Goal: Find contact information: Find contact information

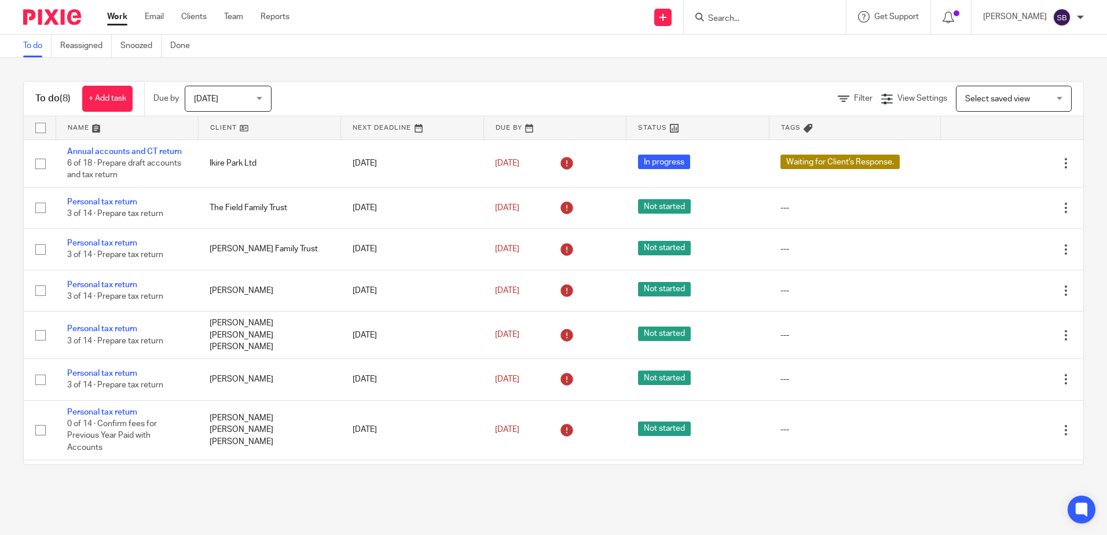
click at [763, 17] on input "Search" at bounding box center [759, 19] width 104 height 10
type input "c"
type input "burak"
click at [772, 45] on link at bounding box center [791, 49] width 172 height 27
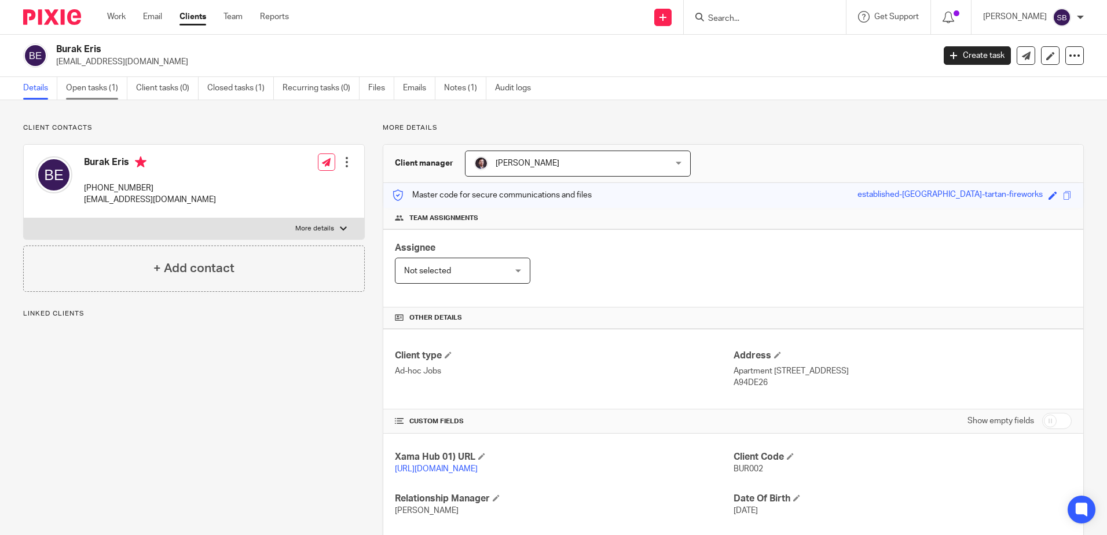
click at [107, 86] on link "Open tasks (1)" at bounding box center [96, 88] width 61 height 23
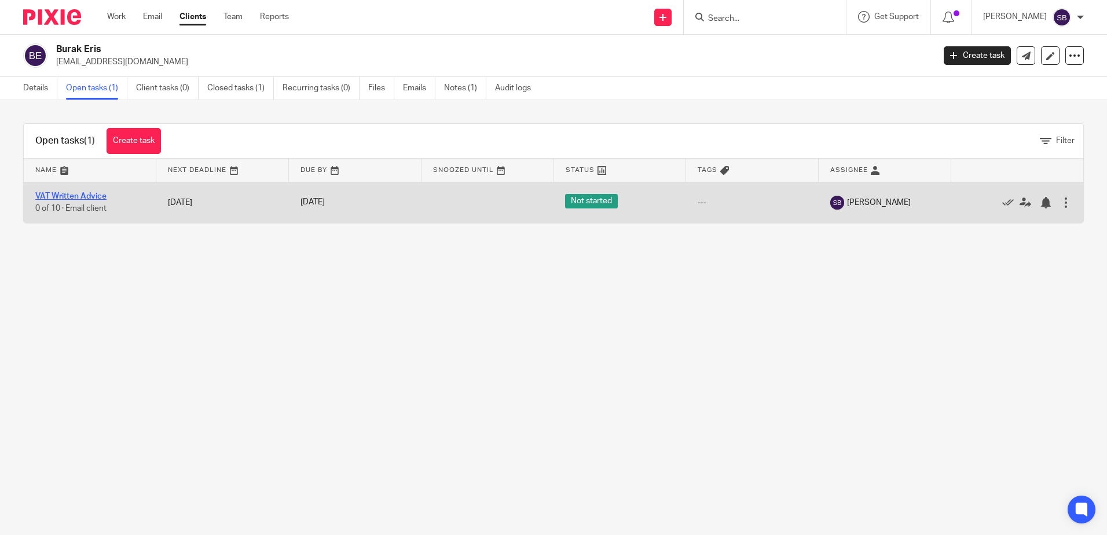
click at [89, 194] on link "VAT Written Advice" at bounding box center [70, 196] width 71 height 8
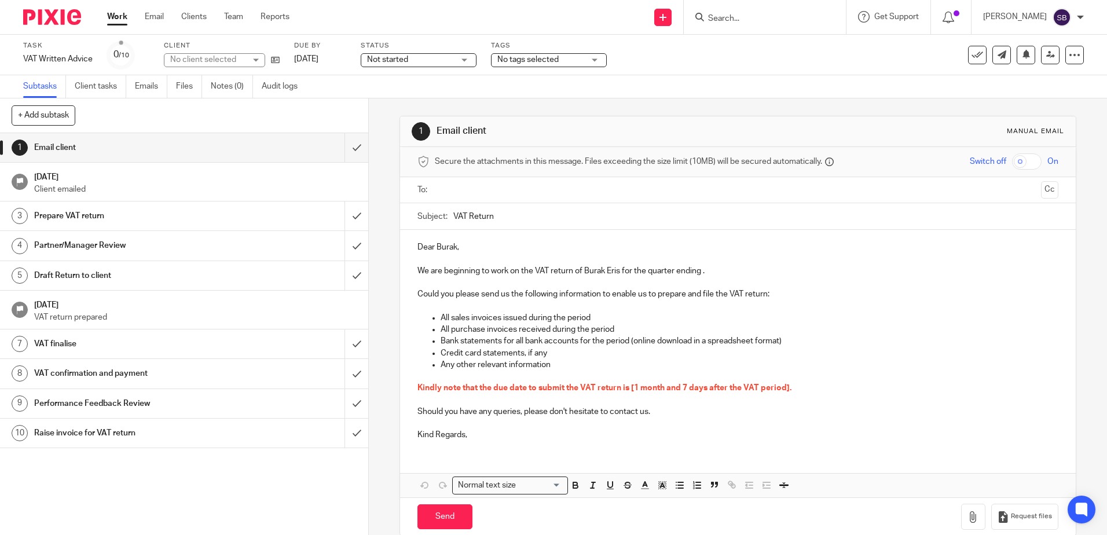
click at [471, 305] on p at bounding box center [737, 306] width 640 height 12
click at [556, 322] on p "All sales invoices issued during the period" at bounding box center [749, 318] width 617 height 12
click at [542, 294] on p "Could you please send us the following information to enable us to prepare and …" at bounding box center [737, 294] width 640 height 12
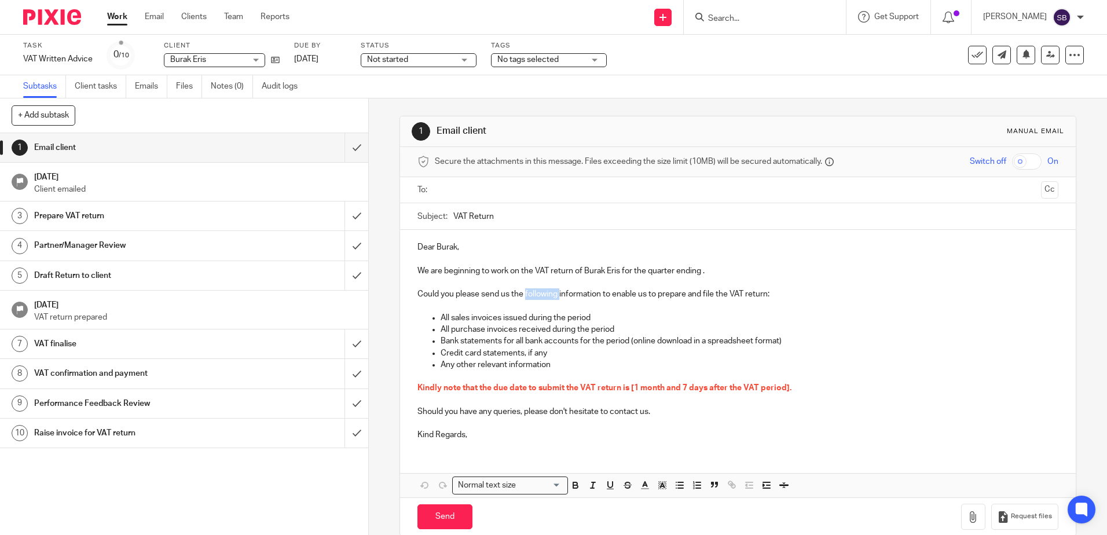
click at [542, 294] on p "Could you please send us the following information to enable us to prepare and …" at bounding box center [737, 294] width 640 height 12
click at [588, 335] on p "Bank statements for all bank accounts for the period (online download in a spre…" at bounding box center [749, 341] width 617 height 12
click at [738, 21] on input "Search" at bounding box center [759, 19] width 104 height 10
type input "lk"
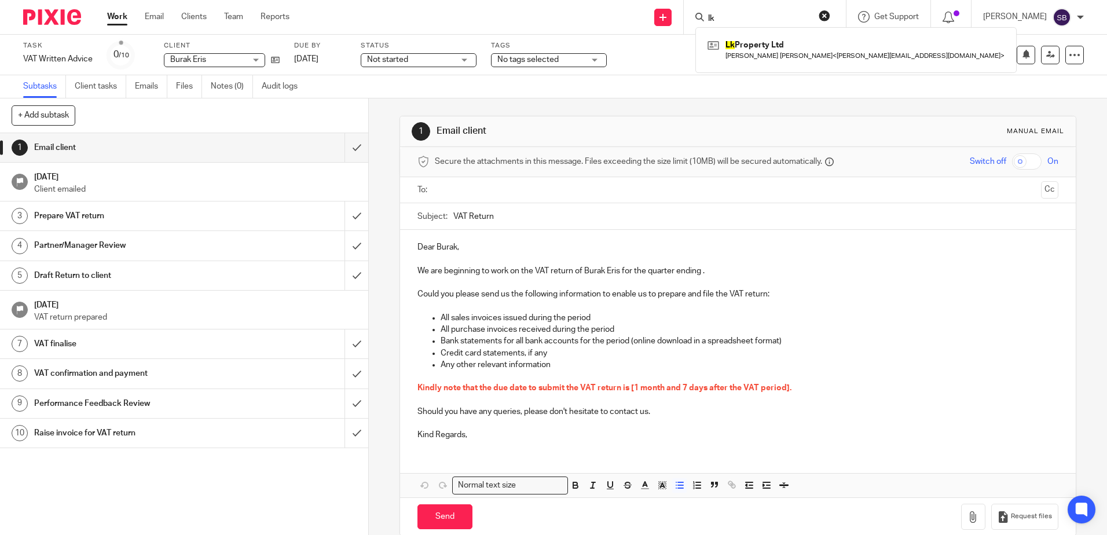
click at [765, 34] on div "Lk Property Ltd Lisa Kamala Teden < lisa@tdk-mes-london.co.uk >" at bounding box center [855, 49] width 321 height 45
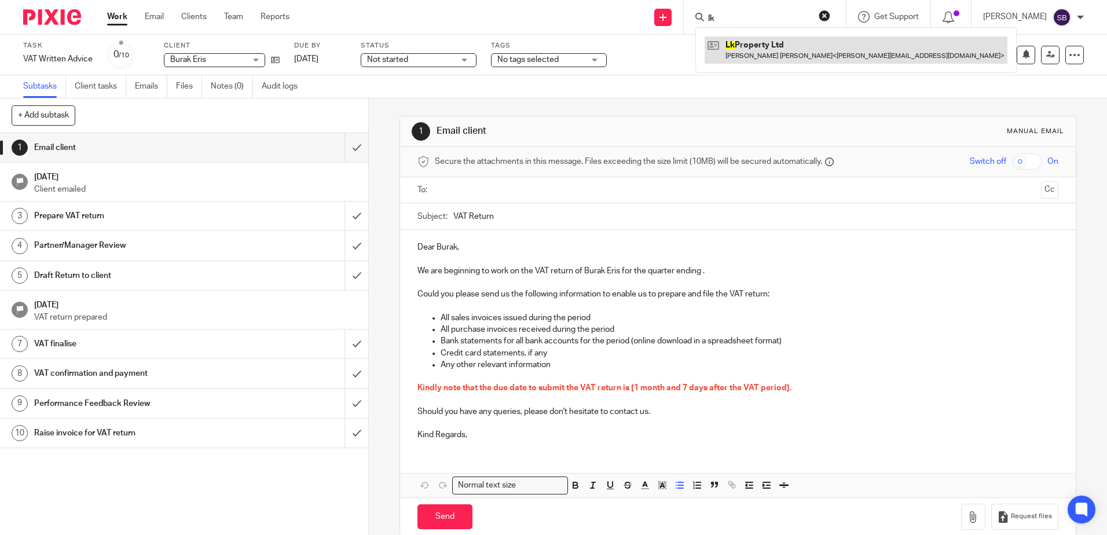
click at [762, 38] on link at bounding box center [856, 49] width 303 height 27
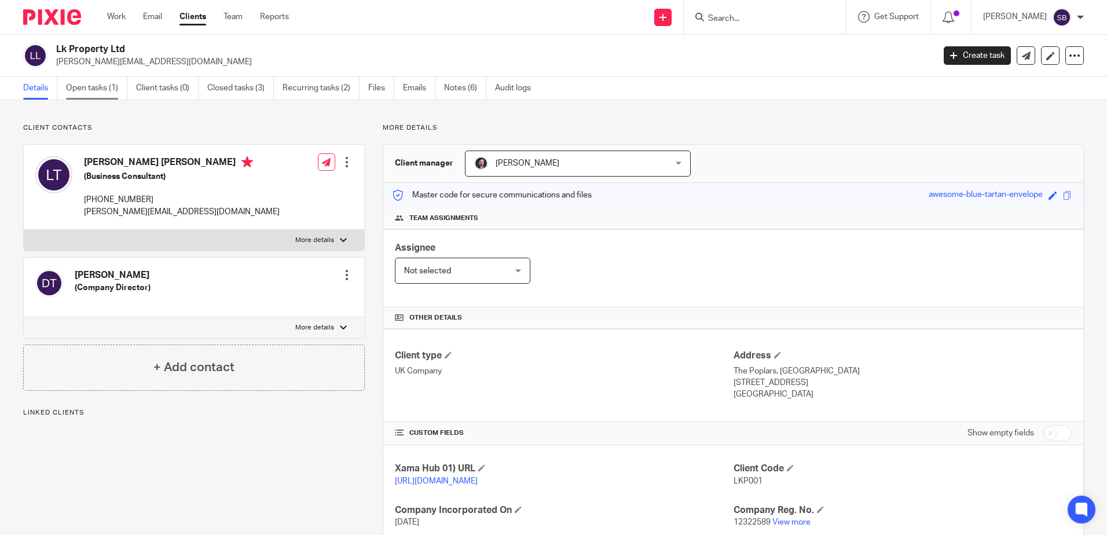
click at [86, 85] on link "Open tasks (1)" at bounding box center [96, 88] width 61 height 23
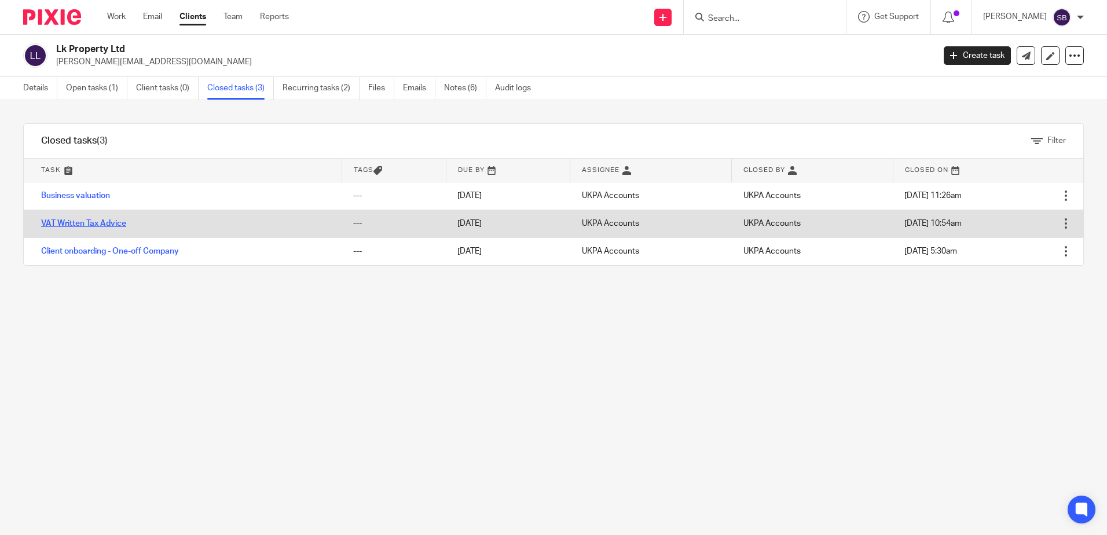
click at [85, 224] on link "VAT Written Tax Advice" at bounding box center [83, 223] width 85 height 8
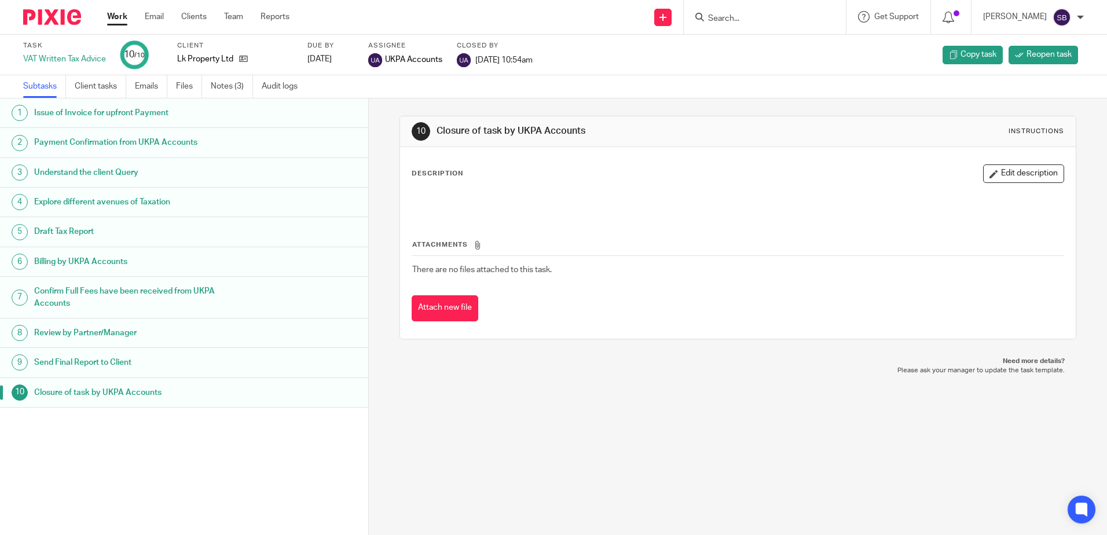
click at [570, 202] on p at bounding box center [737, 201] width 651 height 12
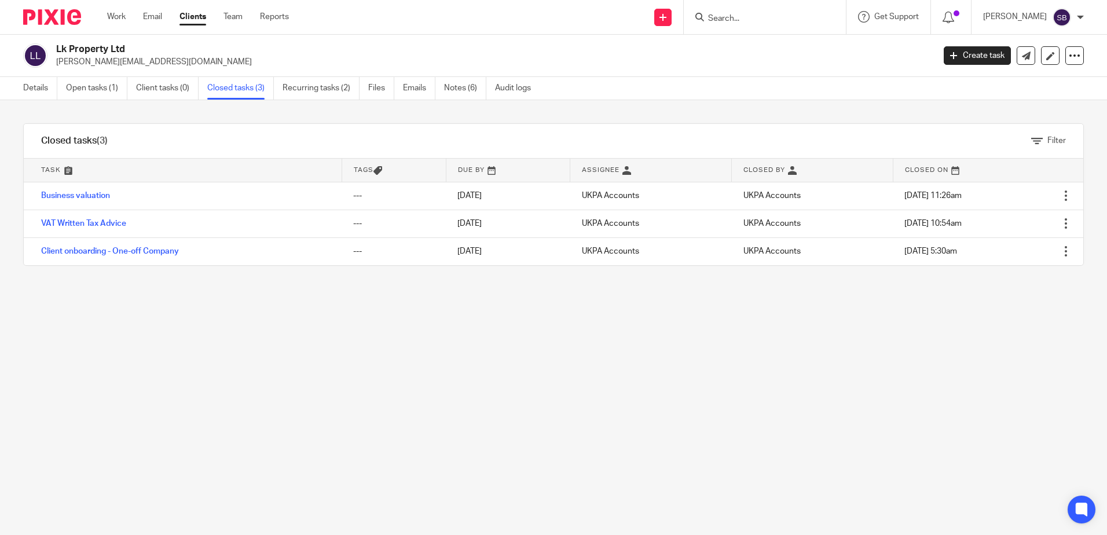
drag, startPoint x: 295, startPoint y: 350, endPoint x: 306, endPoint y: 361, distance: 15.2
click at [295, 350] on div "Filter tasks Only show tasks matching all of these conditions 1 Task name Is Is…" at bounding box center [553, 317] width 1107 height 435
click at [384, 360] on div "Filter tasks Only show tasks matching all of these conditions 1 Task name Is Is…" at bounding box center [553, 317] width 1107 height 435
click at [746, 22] on input "Search" at bounding box center [759, 19] width 104 height 10
type input "burak"
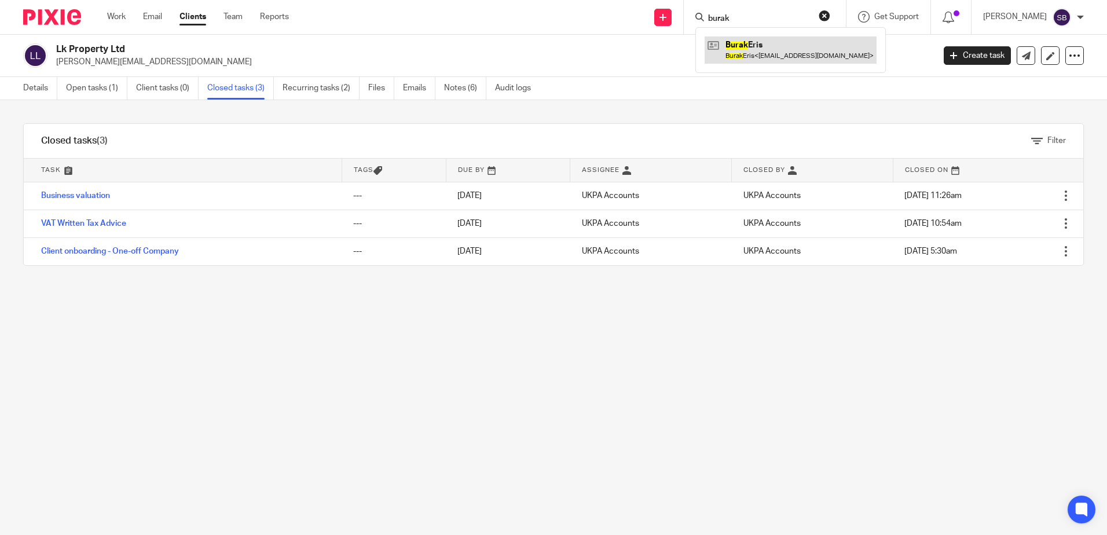
click at [776, 52] on link at bounding box center [791, 49] width 172 height 27
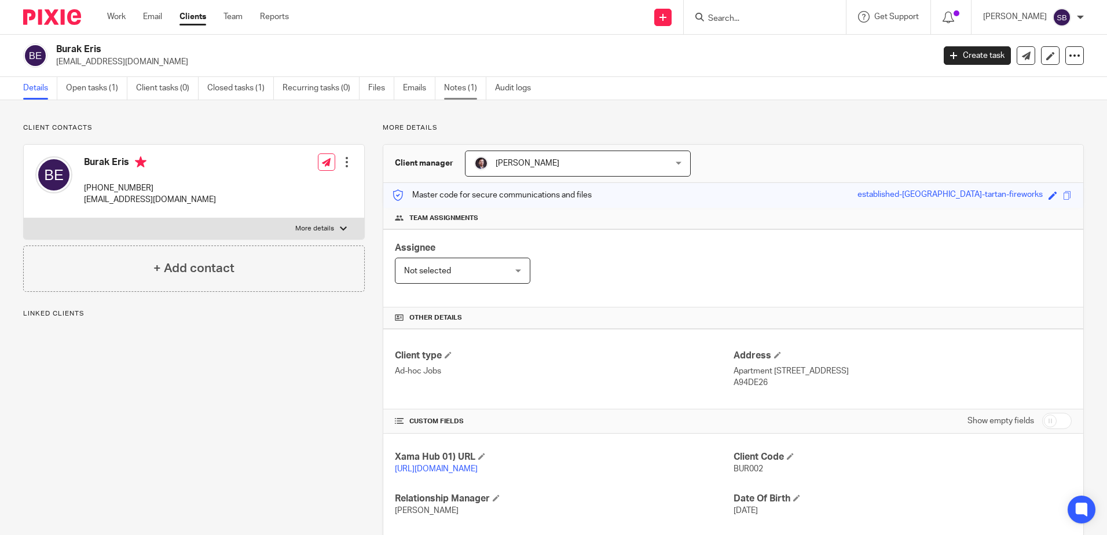
click at [458, 89] on link "Notes (1)" at bounding box center [465, 88] width 42 height 23
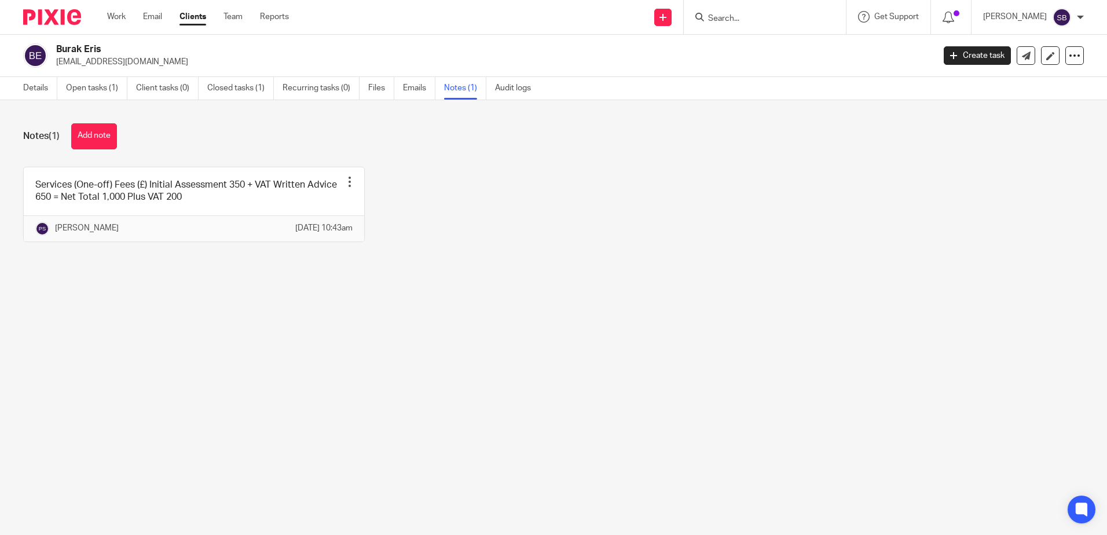
click at [216, 280] on div "Notes (1) Add note Services (One-off) Fees (£) Initial Assessment 350 + VAT Wri…" at bounding box center [553, 191] width 1107 height 182
drag, startPoint x: 216, startPoint y: 280, endPoint x: 193, endPoint y: 295, distance: 27.9
click at [194, 295] on main "Burak Eris [EMAIL_ADDRESS][DOMAIN_NAME] Create task Update from Companies House…" at bounding box center [553, 267] width 1107 height 535
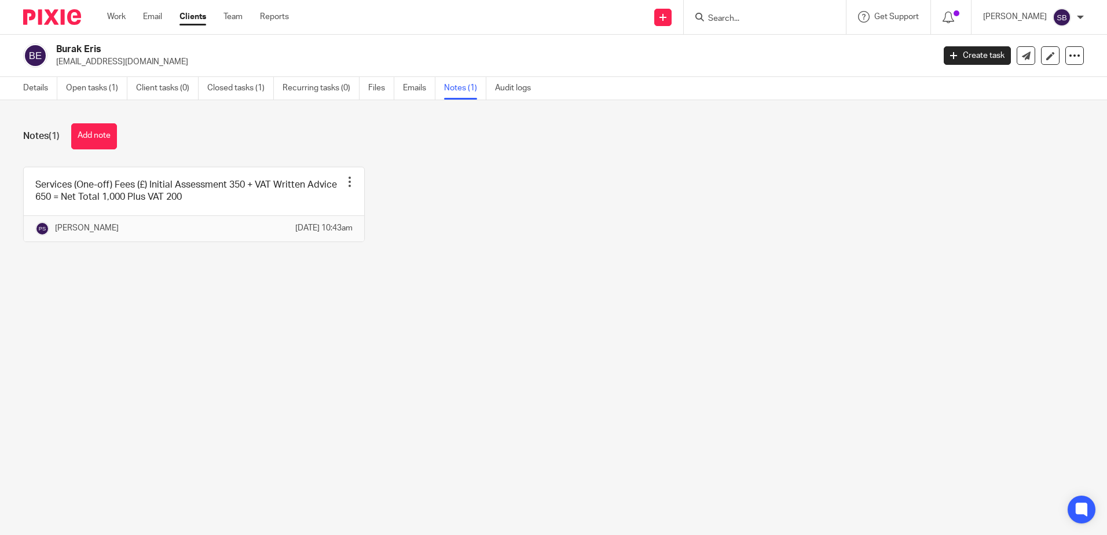
drag, startPoint x: 702, startPoint y: 214, endPoint x: 743, endPoint y: 85, distance: 135.7
click at [702, 214] on div "Services (One-off) Fees (£) Initial Assessment 350 + VAT Written Advice 650 = N…" at bounding box center [544, 213] width 1079 height 93
click at [409, 176] on div "Services (One-off) Fees (£) Initial Assessment 350 + VAT Written Advice 650 = N…" at bounding box center [544, 213] width 1079 height 93
click at [409, 175] on div "Services (One-off) Fees (£) Initial Assessment 350 + VAT Written Advice 650 = N…" at bounding box center [544, 213] width 1079 height 93
drag, startPoint x: 416, startPoint y: 178, endPoint x: 430, endPoint y: 176, distance: 13.5
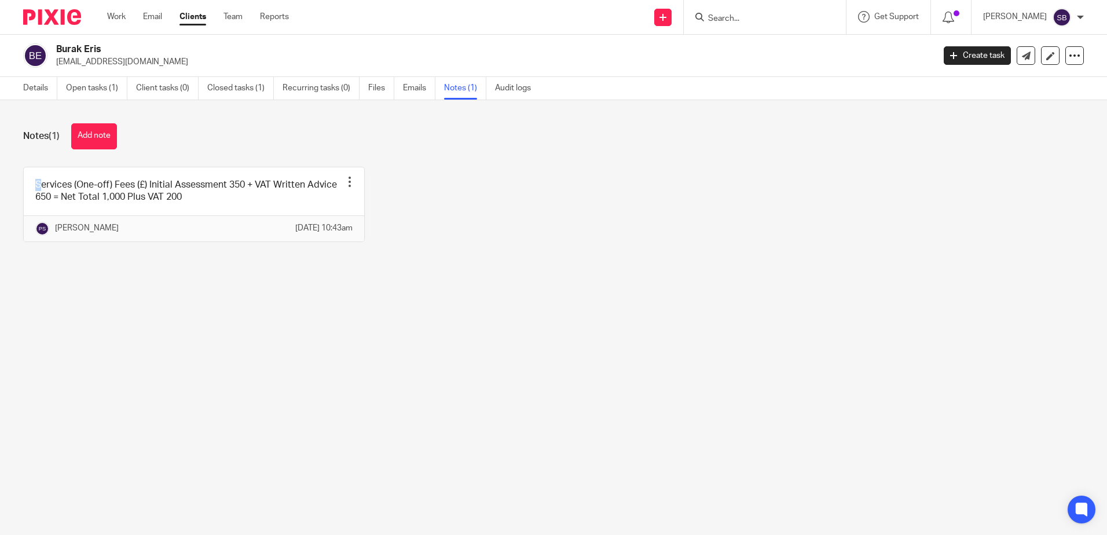
click at [417, 178] on div "Services (One-off) Fees (£) Initial Assessment 350 + VAT Written Advice 650 = N…" at bounding box center [544, 213] width 1079 height 93
click at [273, 124] on div "Notes (1) Add note" at bounding box center [553, 136] width 1061 height 26
click at [445, 334] on main "Burak Eris [EMAIL_ADDRESS][DOMAIN_NAME] Create task Update from Companies House…" at bounding box center [553, 267] width 1107 height 535
drag, startPoint x: 143, startPoint y: 60, endPoint x: 57, endPoint y: 58, distance: 85.7
click at [57, 58] on p "[EMAIL_ADDRESS][DOMAIN_NAME]" at bounding box center [491, 62] width 870 height 12
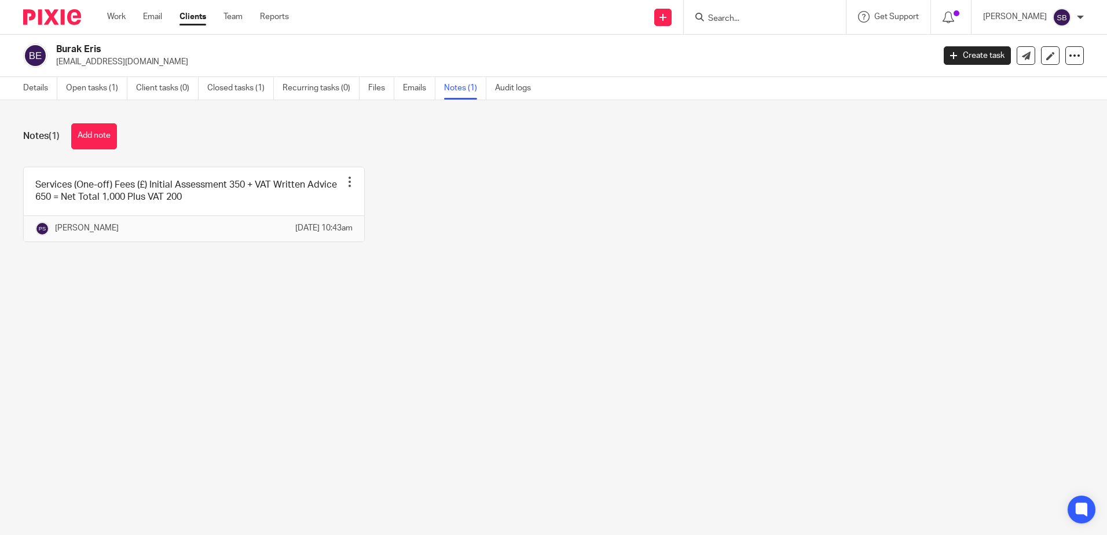
copy p "[EMAIL_ADDRESS][DOMAIN_NAME]"
click at [575, 461] on main "Burak Eris bur_cypr@hotmail.com Create task Update from Companies House Export …" at bounding box center [553, 267] width 1107 height 535
click at [288, 354] on main "Burak Eris bur_cypr@hotmail.com Create task Update from Companies House Export …" at bounding box center [553, 267] width 1107 height 535
click at [30, 14] on img at bounding box center [52, 17] width 58 height 16
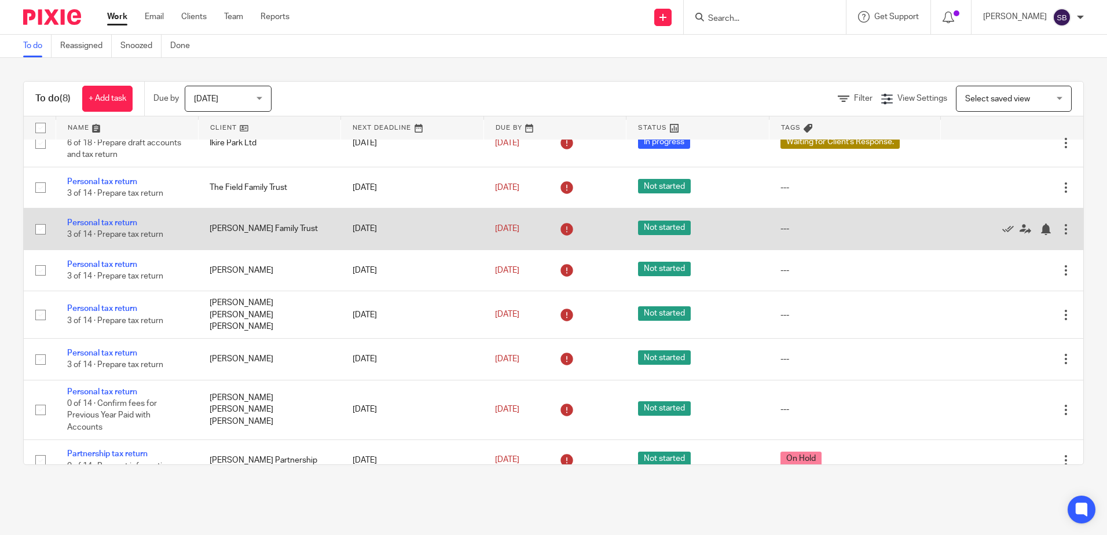
scroll to position [31, 0]
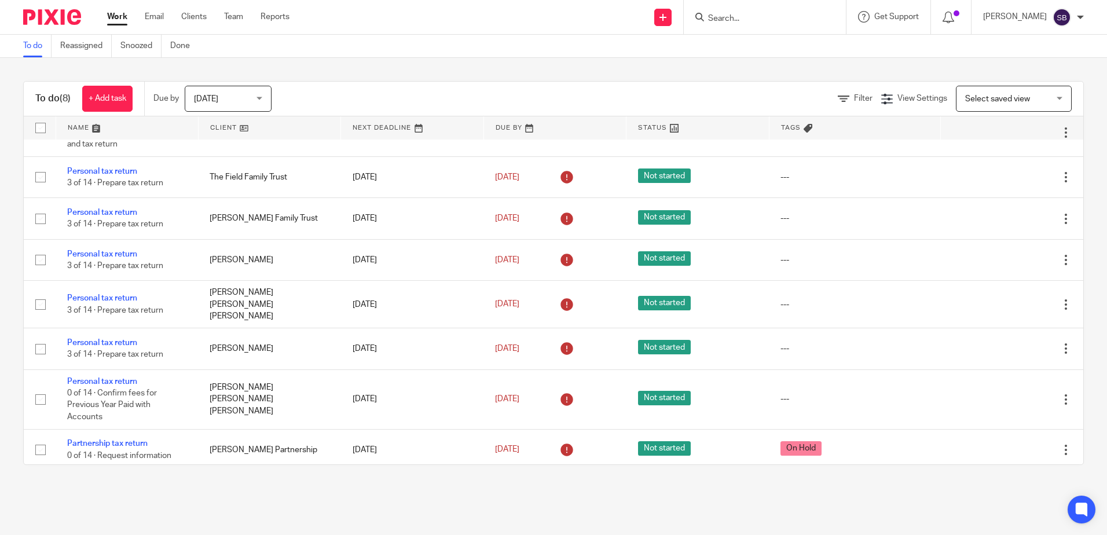
click at [746, 18] on input "Search" at bounding box center [759, 19] width 104 height 10
type input "burak"
click at [743, 54] on link at bounding box center [791, 49] width 172 height 27
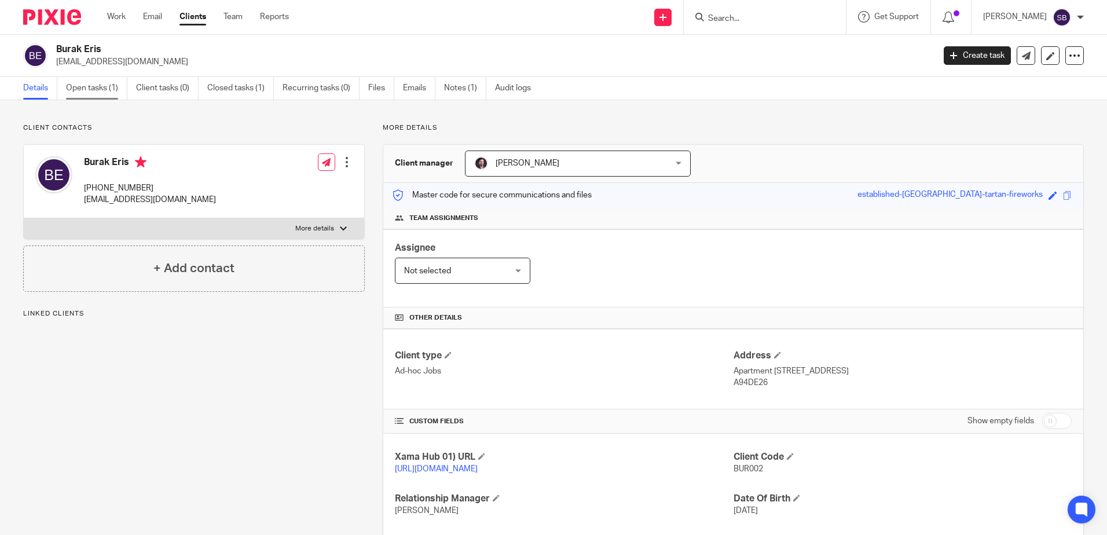
click at [101, 90] on link "Open tasks (1)" at bounding box center [96, 88] width 61 height 23
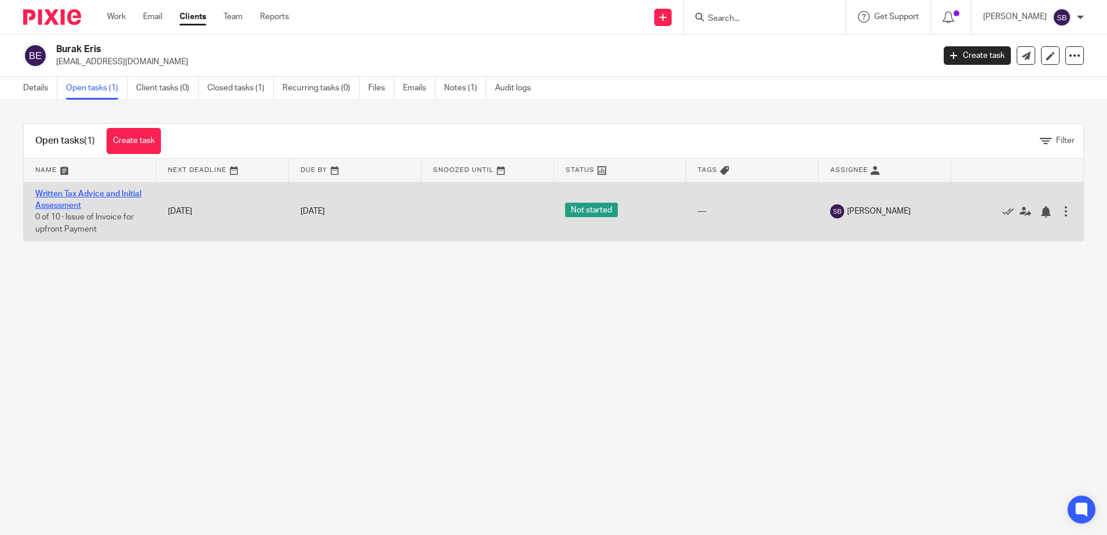
click at [69, 193] on link "Written Tax Advice and Initial Assessment" at bounding box center [88, 200] width 106 height 20
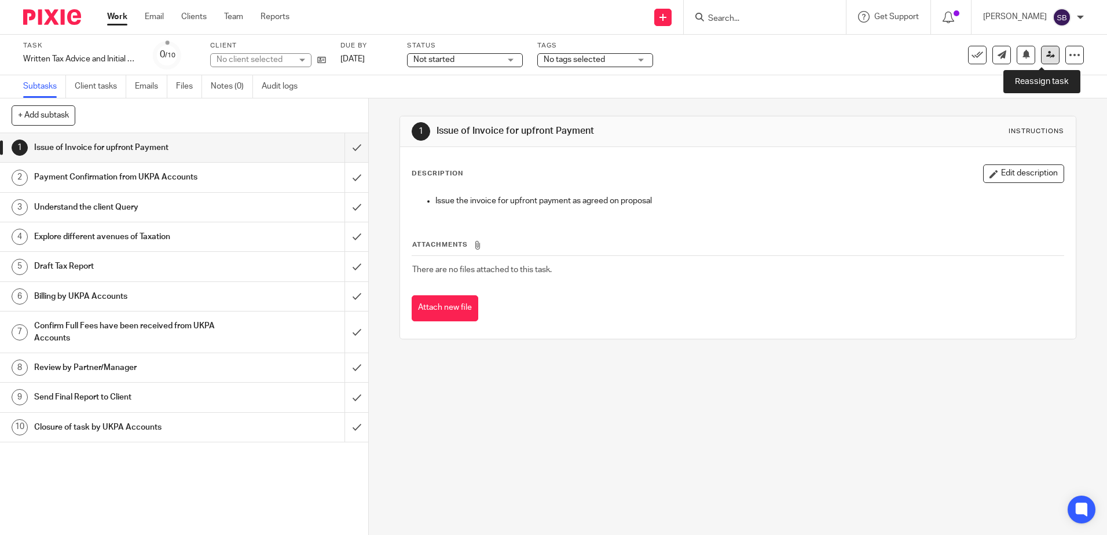
click at [1046, 53] on icon at bounding box center [1050, 54] width 9 height 9
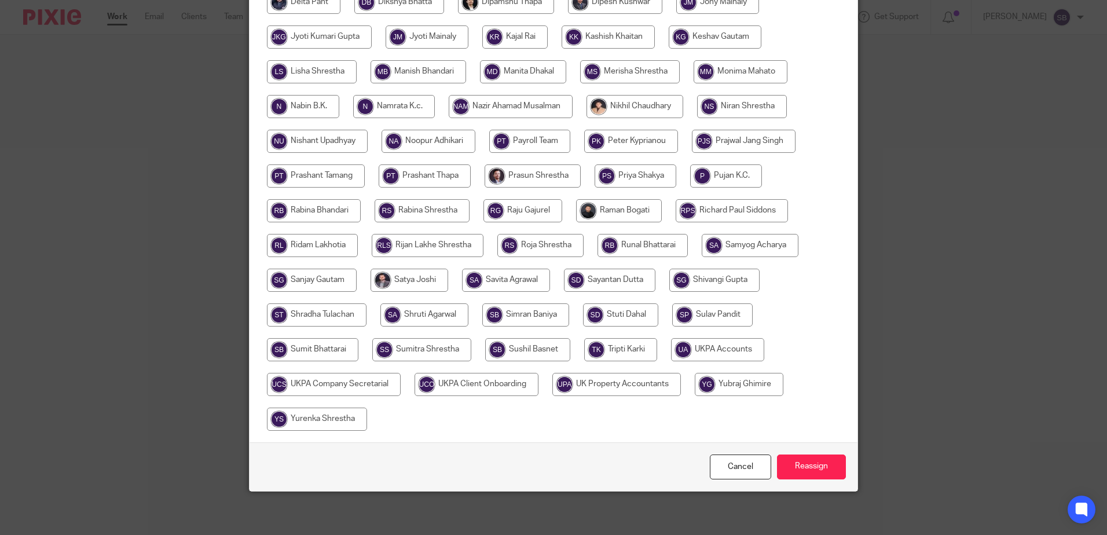
scroll to position [361, 0]
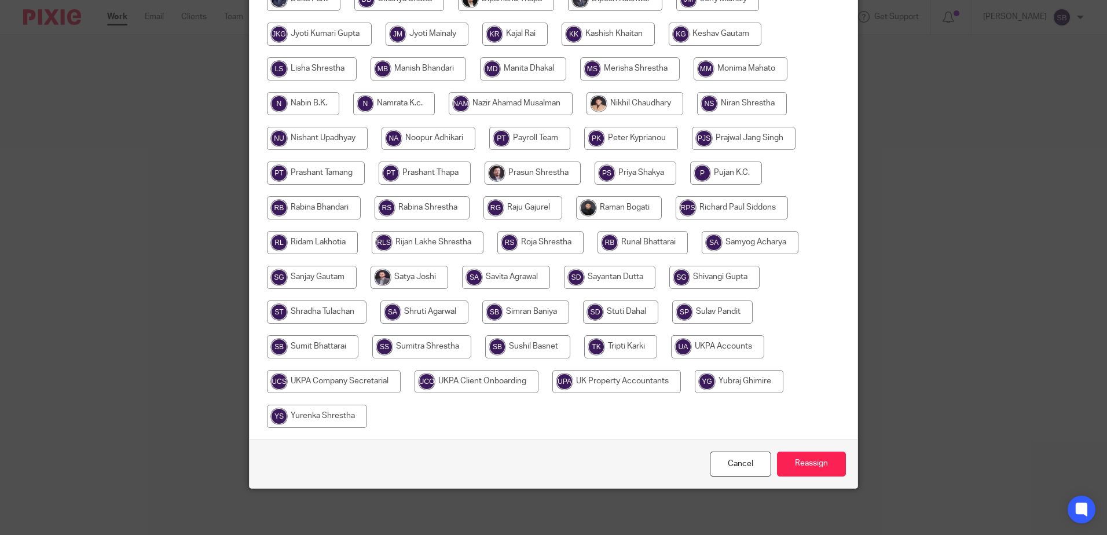
click at [718, 342] on input "radio" at bounding box center [717, 346] width 93 height 23
radio input "true"
click at [812, 454] on input "Reassign" at bounding box center [811, 464] width 69 height 25
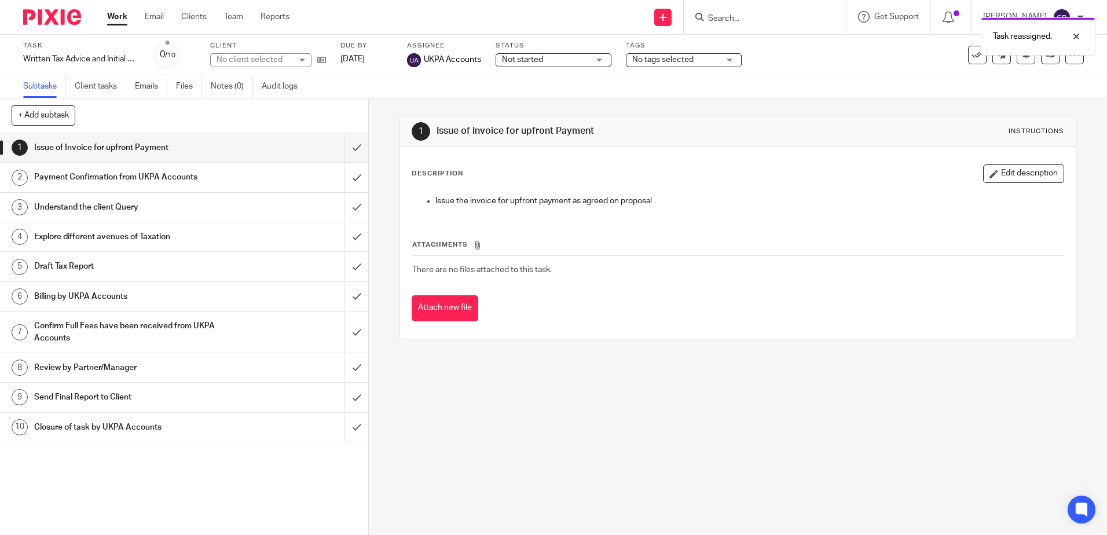
click at [55, 17] on img at bounding box center [52, 17] width 58 height 16
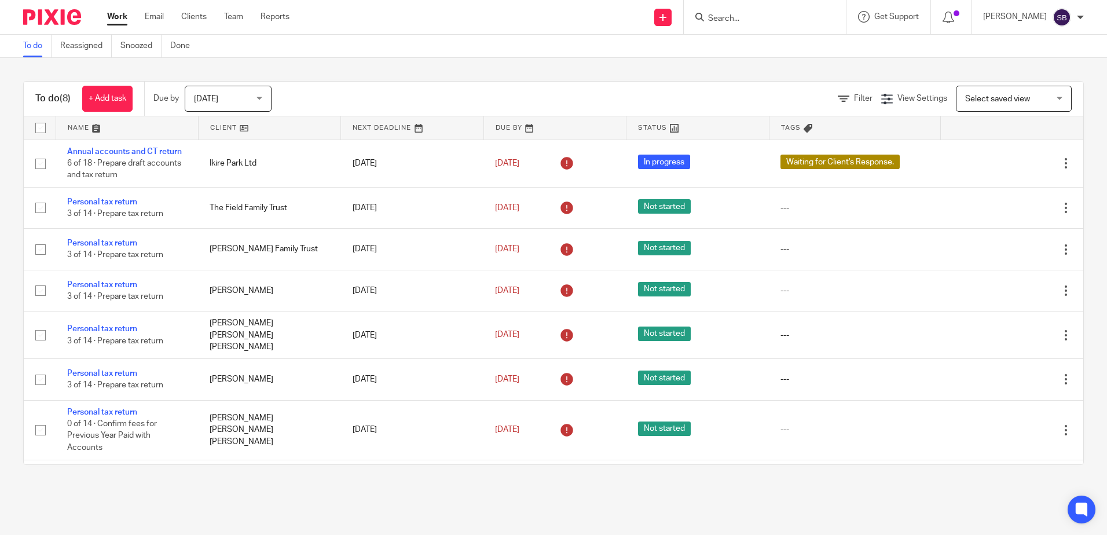
click at [57, 16] on img at bounding box center [52, 17] width 58 height 16
click at [758, 23] on input "Search" at bounding box center [759, 19] width 104 height 10
type input "burak"
click at [769, 49] on link at bounding box center [791, 49] width 172 height 27
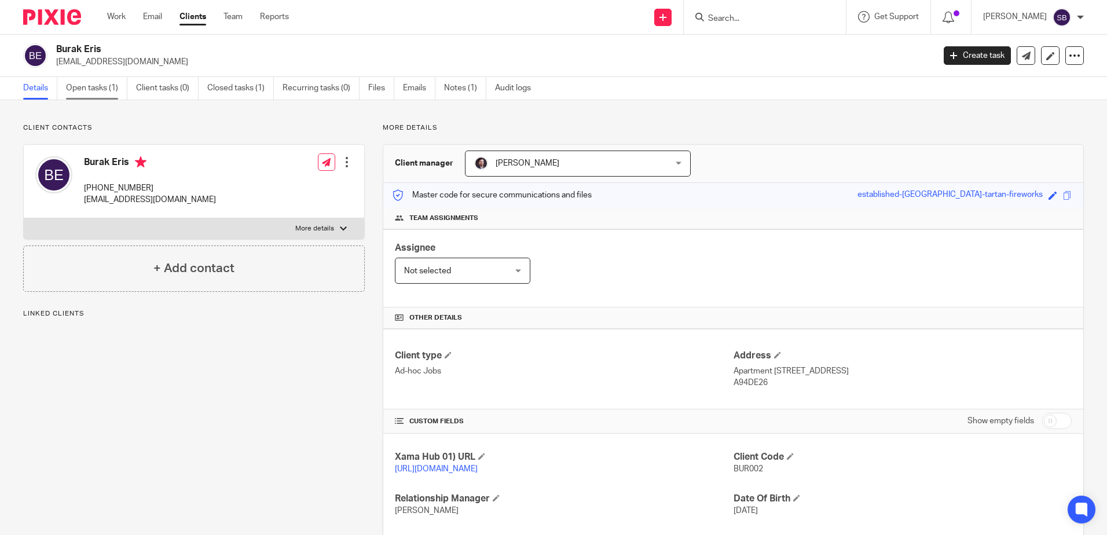
click at [88, 98] on link "Open tasks (1)" at bounding box center [96, 88] width 61 height 23
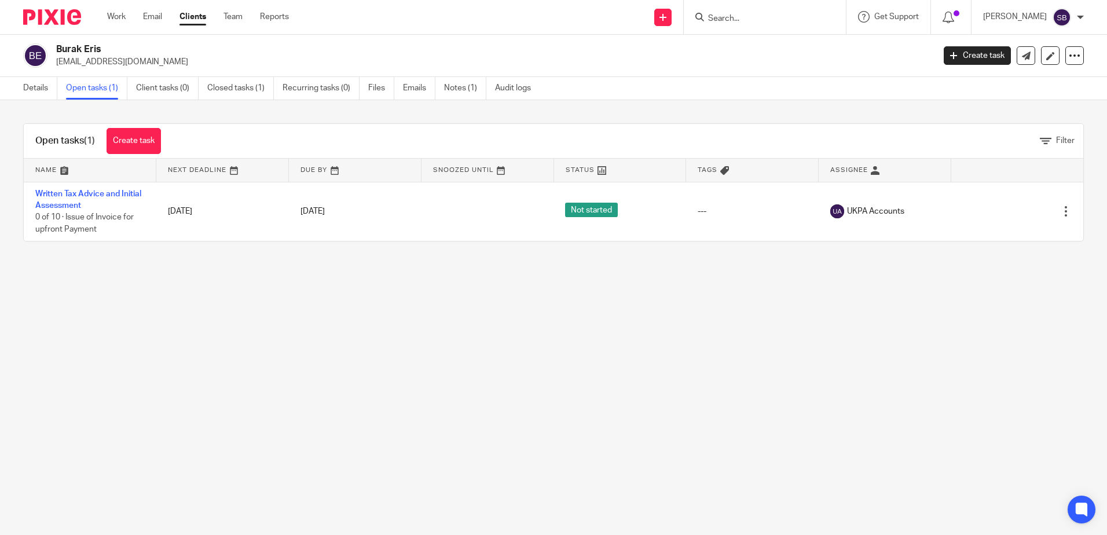
drag, startPoint x: 581, startPoint y: 283, endPoint x: 365, endPoint y: 286, distance: 216.0
click at [580, 284] on main "Burak Eris bur_cypr@hotmail.com Create task Update from Companies House Export …" at bounding box center [553, 267] width 1107 height 535
drag, startPoint x: 83, startPoint y: 67, endPoint x: 57, endPoint y: 65, distance: 26.1
click at [57, 65] on p "[EMAIL_ADDRESS][DOMAIN_NAME]" at bounding box center [491, 62] width 870 height 12
copy p "[EMAIL_ADDRESS][DOMAIN_NAME]"
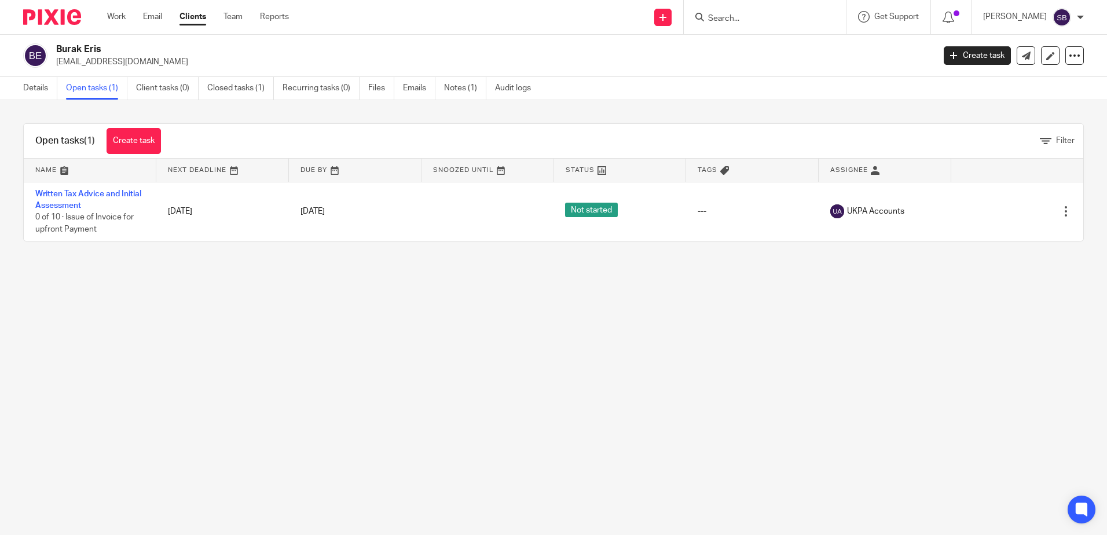
click at [318, 377] on main "Burak Eris bur_cypr@hotmail.com Create task Update from Companies House Export …" at bounding box center [553, 267] width 1107 height 535
drag, startPoint x: 103, startPoint y: 55, endPoint x: 60, endPoint y: 52, distance: 43.0
click at [60, 52] on h2 "Burak Eris" at bounding box center [404, 49] width 696 height 12
click at [773, 19] on input "Search" at bounding box center [759, 19] width 104 height 10
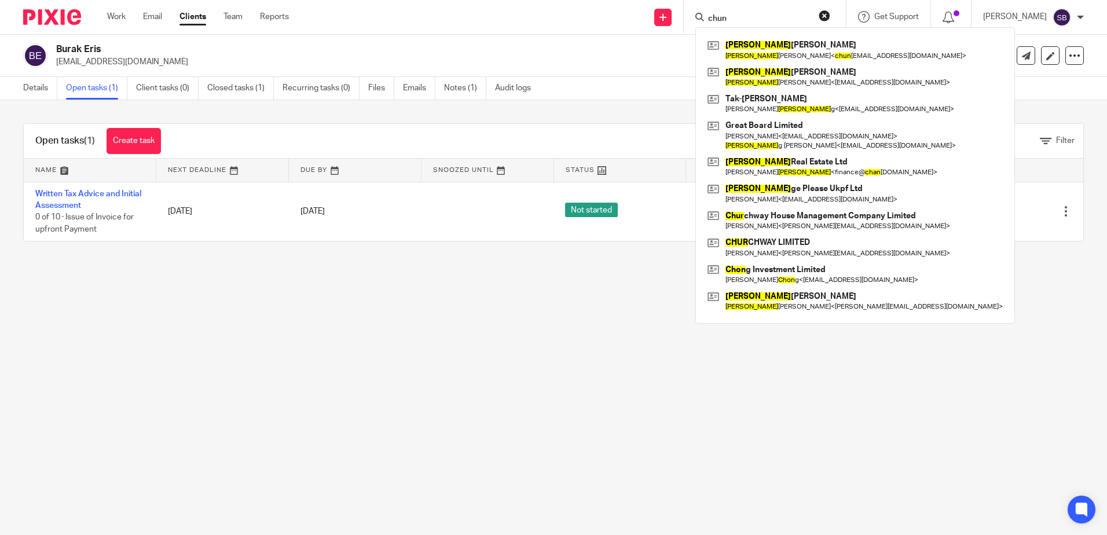
type input "chun"
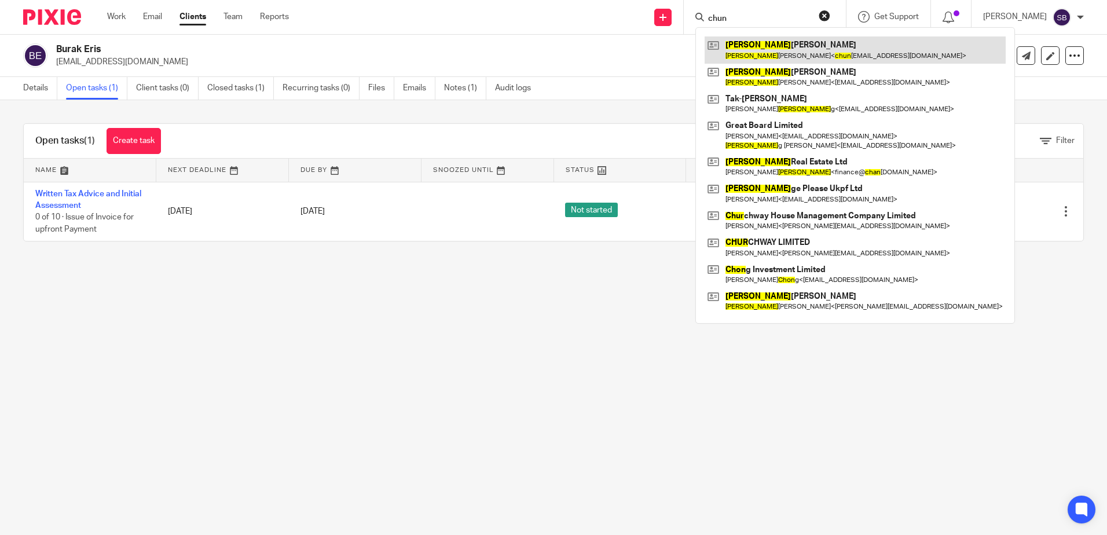
click at [783, 44] on link at bounding box center [855, 49] width 301 height 27
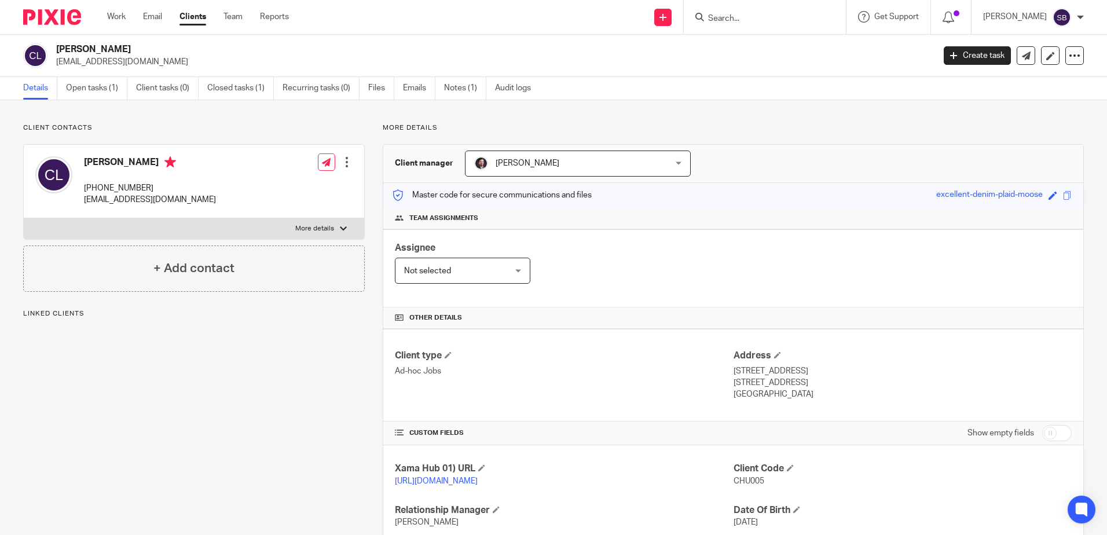
drag, startPoint x: 157, startPoint y: 187, endPoint x: 100, endPoint y: 189, distance: 57.4
click at [100, 189] on p "+44 753 269 9138" at bounding box center [150, 188] width 132 height 12
copy p "753 269 9138"
drag, startPoint x: 109, startPoint y: 253, endPoint x: 1080, endPoint y: 265, distance: 970.9
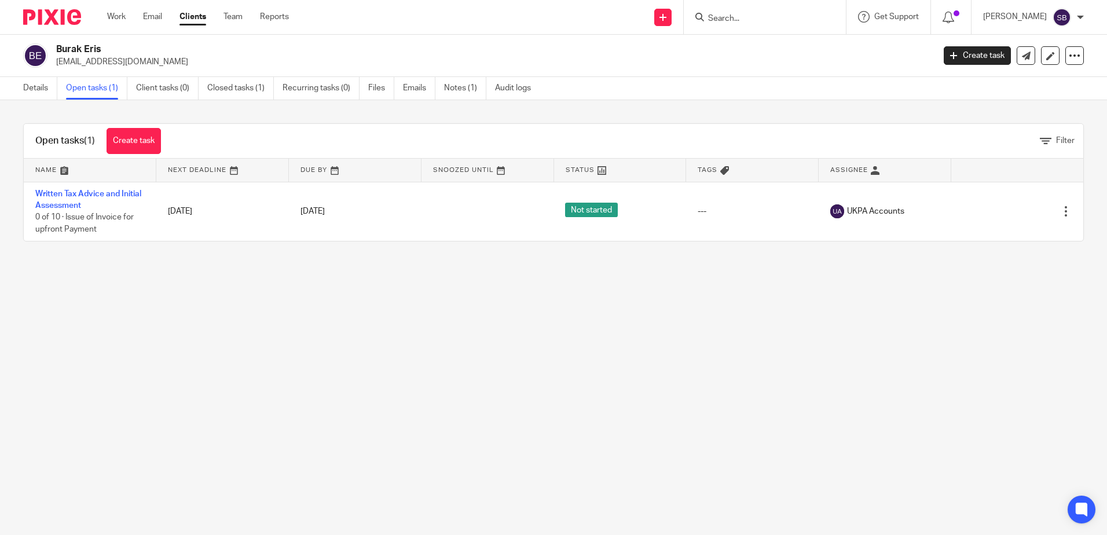
click at [771, 17] on input "Search" at bounding box center [759, 19] width 104 height 10
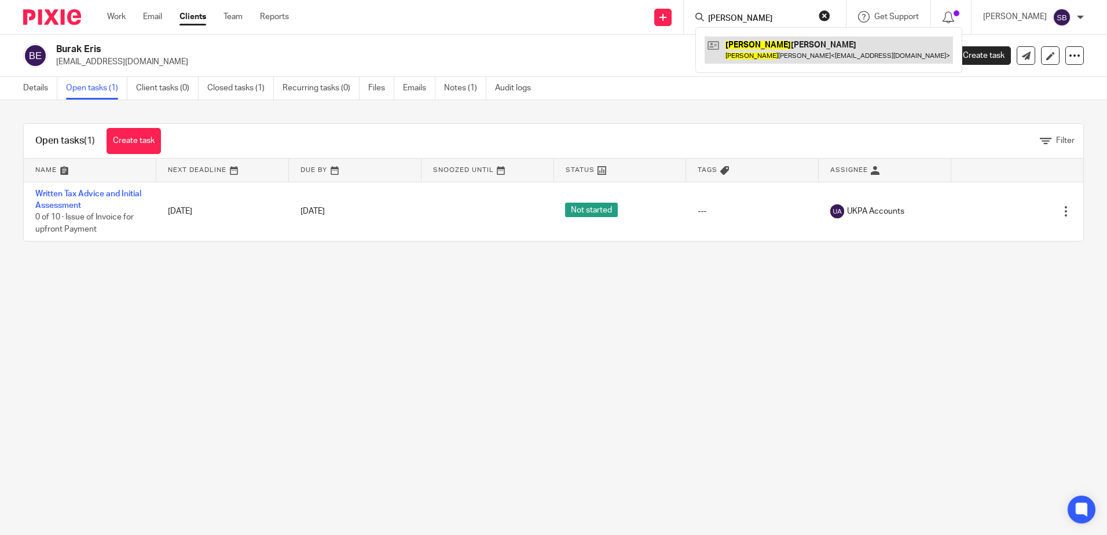
type input "rucha"
click at [768, 50] on link at bounding box center [829, 49] width 248 height 27
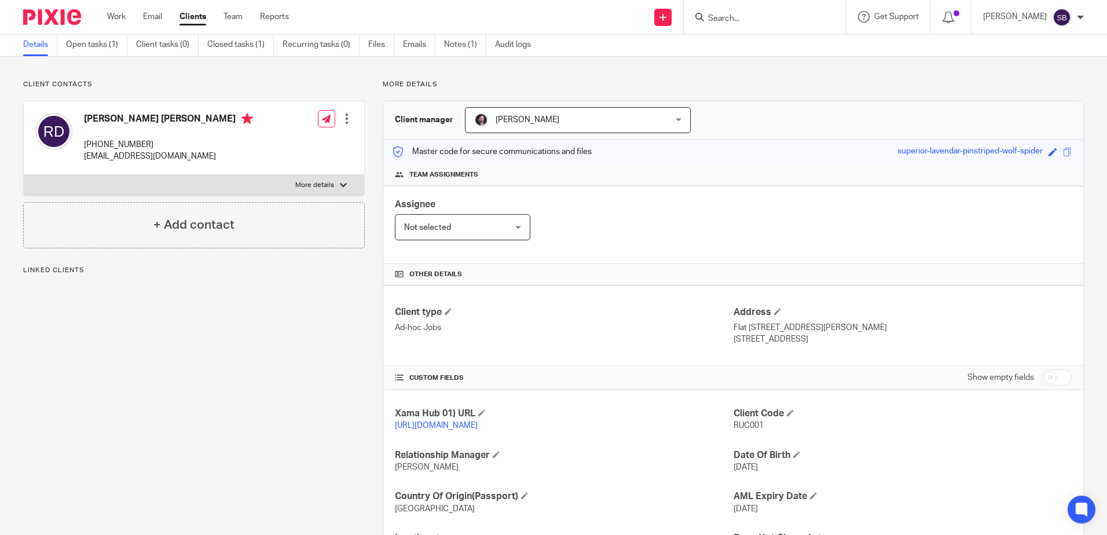
scroll to position [116, 0]
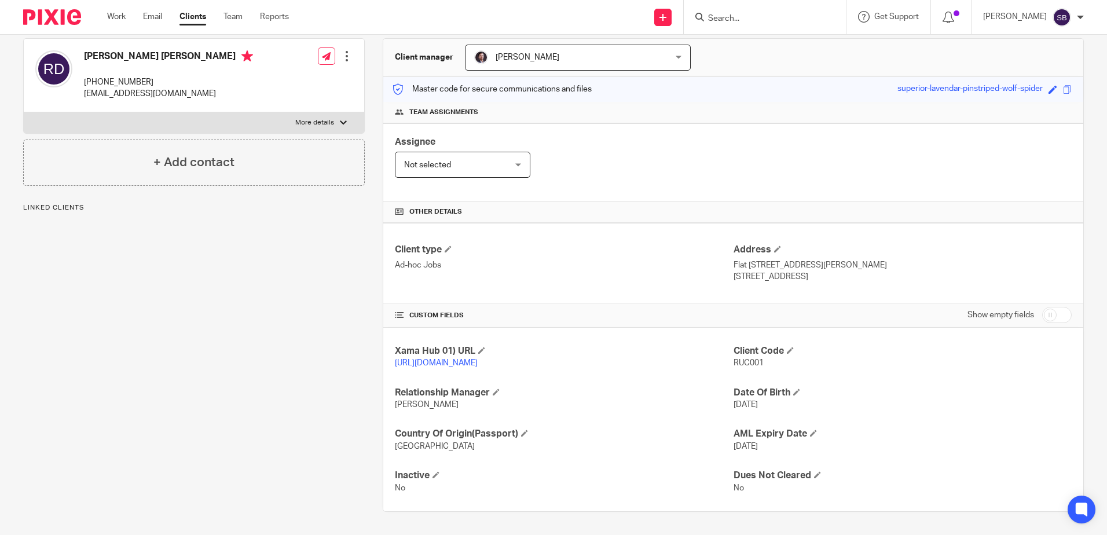
drag, startPoint x: 798, startPoint y: 269, endPoint x: 761, endPoint y: 269, distance: 37.6
click at [761, 271] on p "[STREET_ADDRESS]" at bounding box center [903, 277] width 338 height 12
copy p "SW19 7PQ"
